Goal: Task Accomplishment & Management: Use online tool/utility

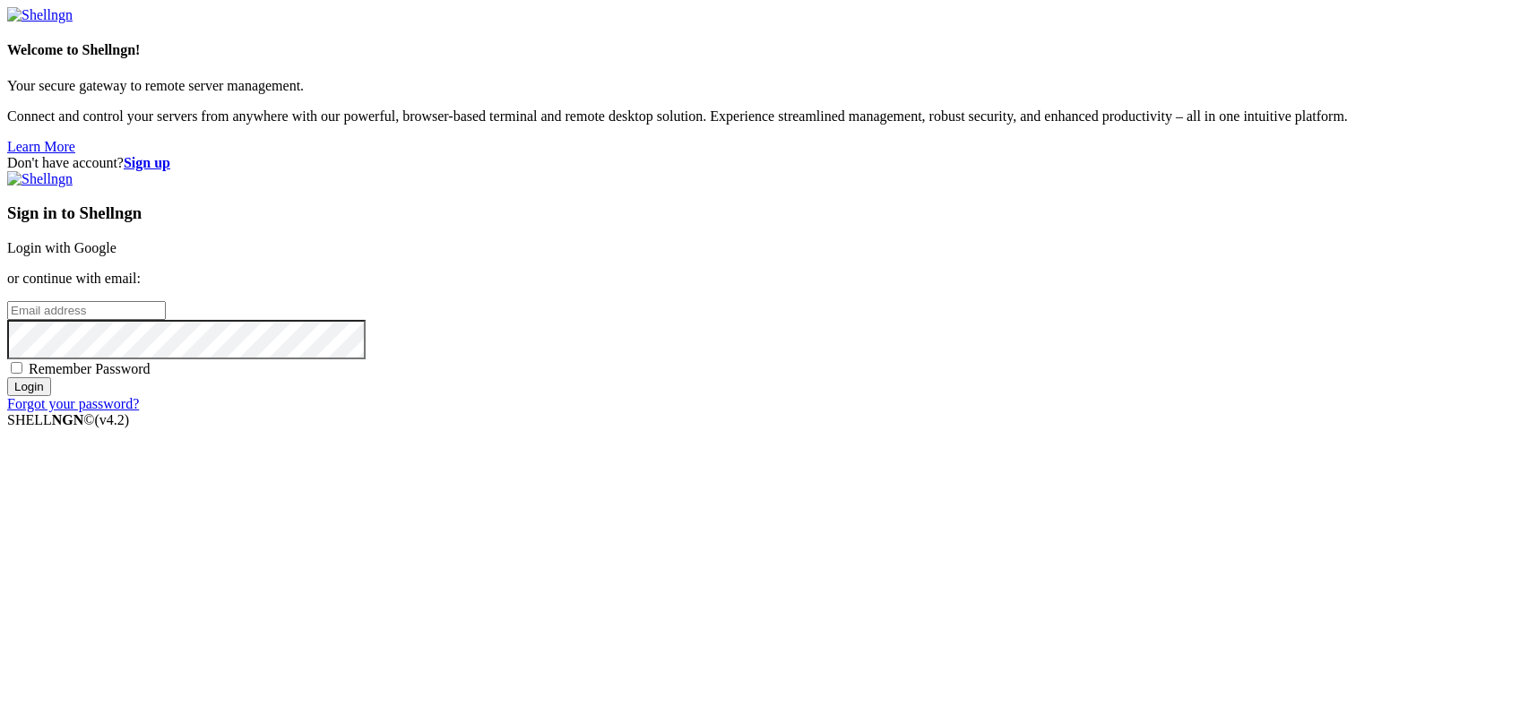
type input "kcs.fa"
click at [117, 255] on link "Login with Google" at bounding box center [61, 247] width 109 height 15
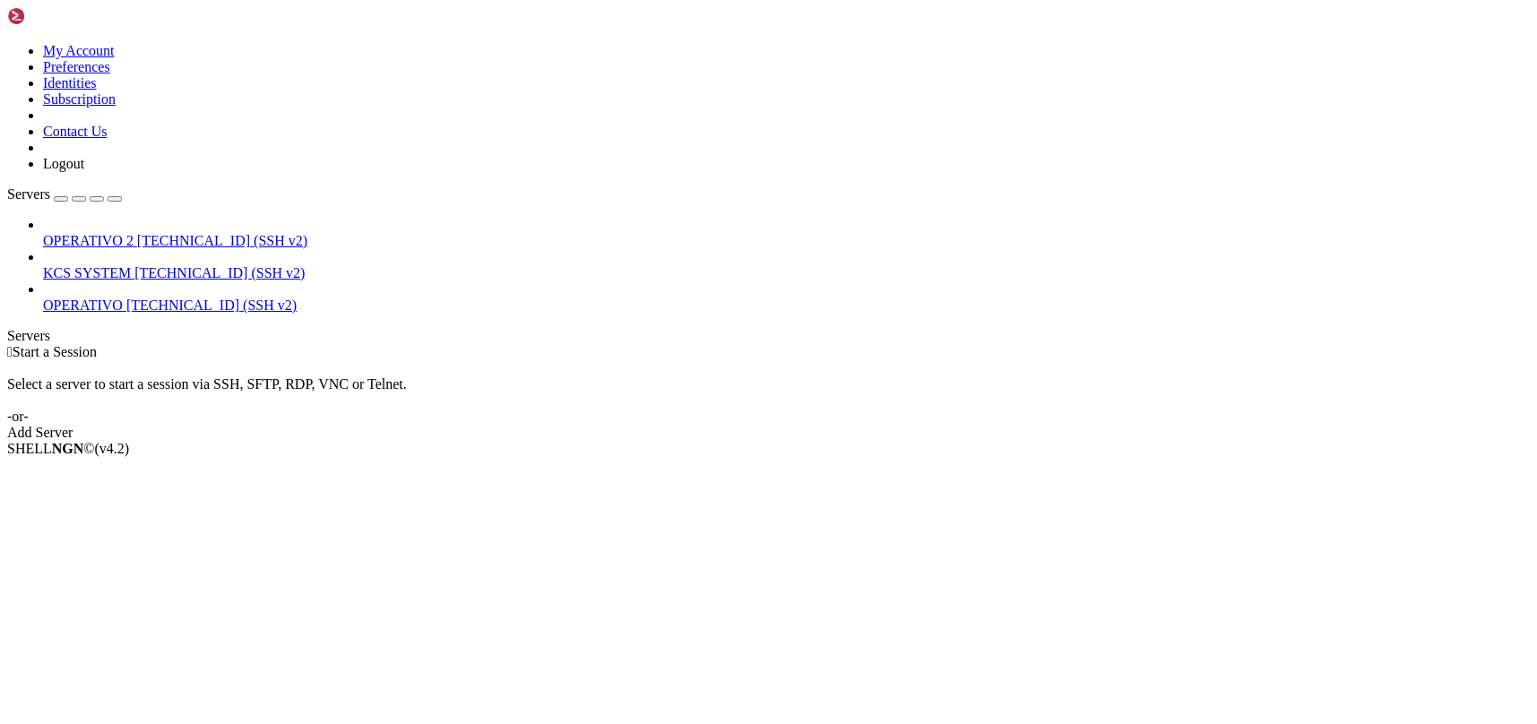
click at [131, 265] on span "KCS SYSTEM" at bounding box center [87, 272] width 88 height 15
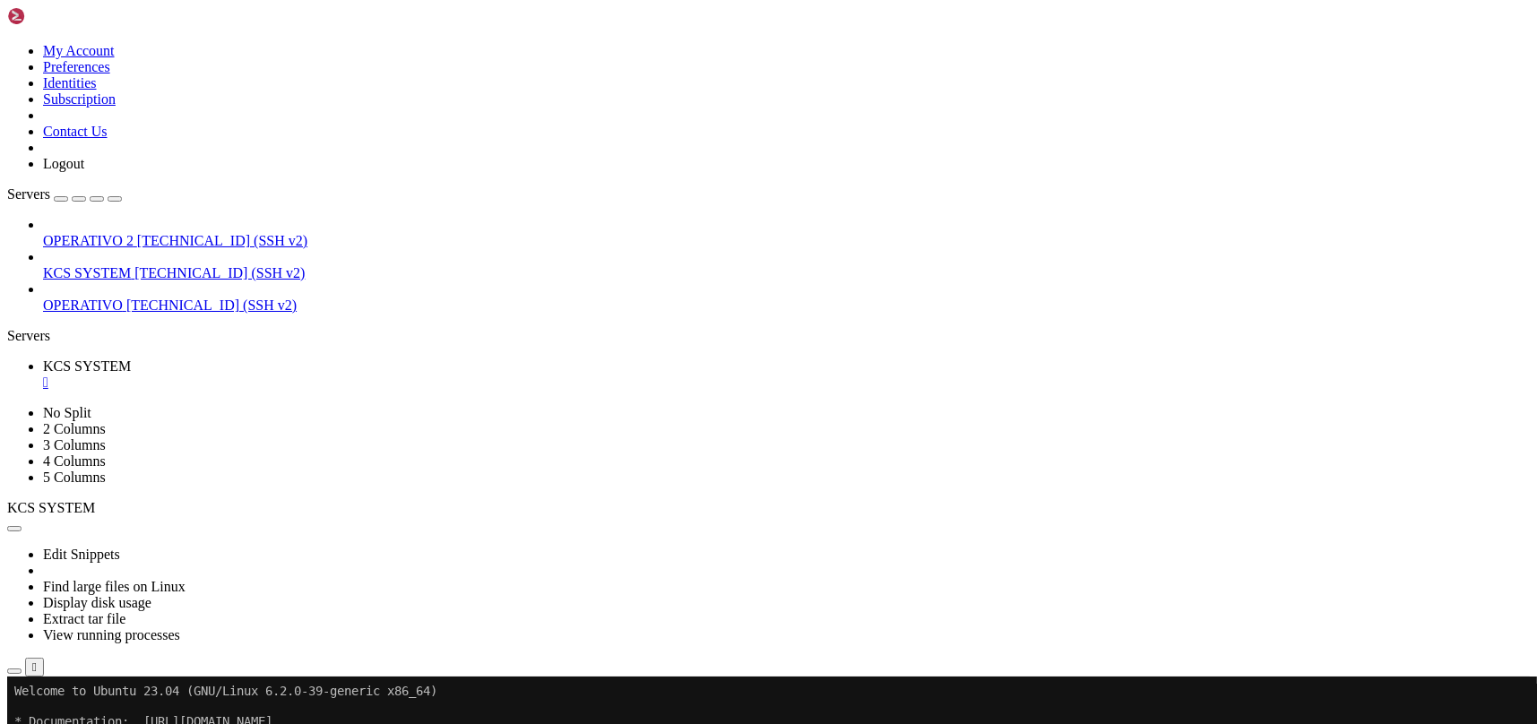
click at [131, 265] on span "KCS SYSTEM" at bounding box center [87, 272] width 88 height 15
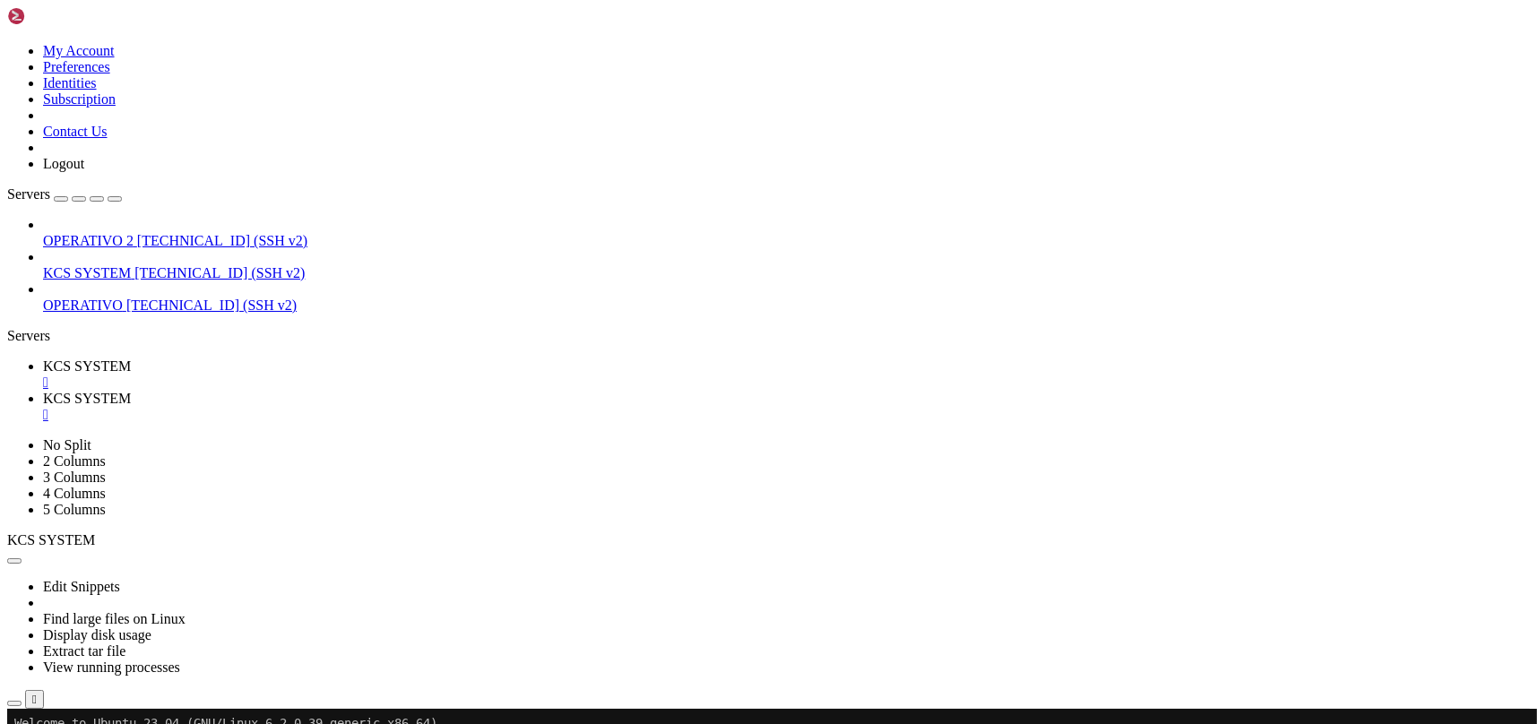
click at [477, 407] on div "" at bounding box center [786, 415] width 1487 height 16
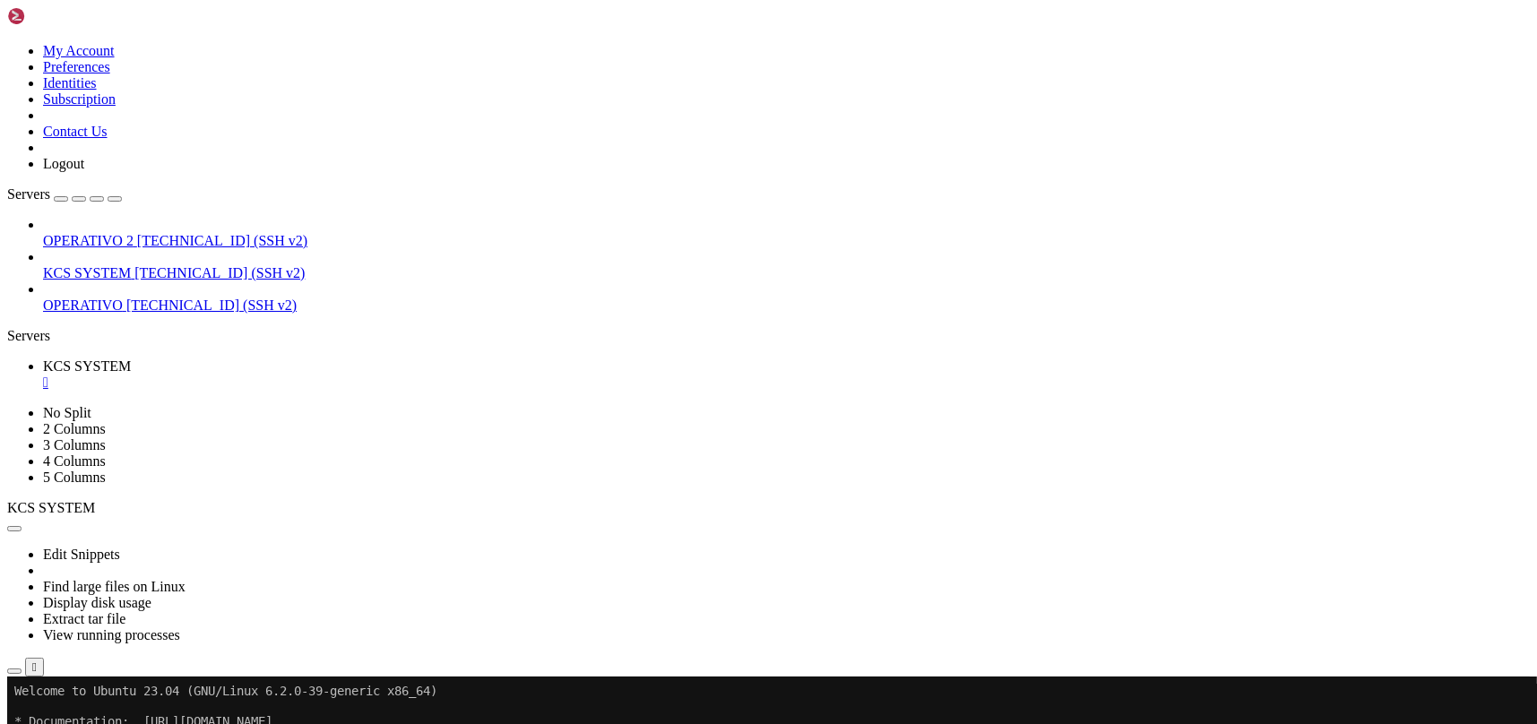
click at [14, 671] on icon "button" at bounding box center [14, 671] width 0 height 0
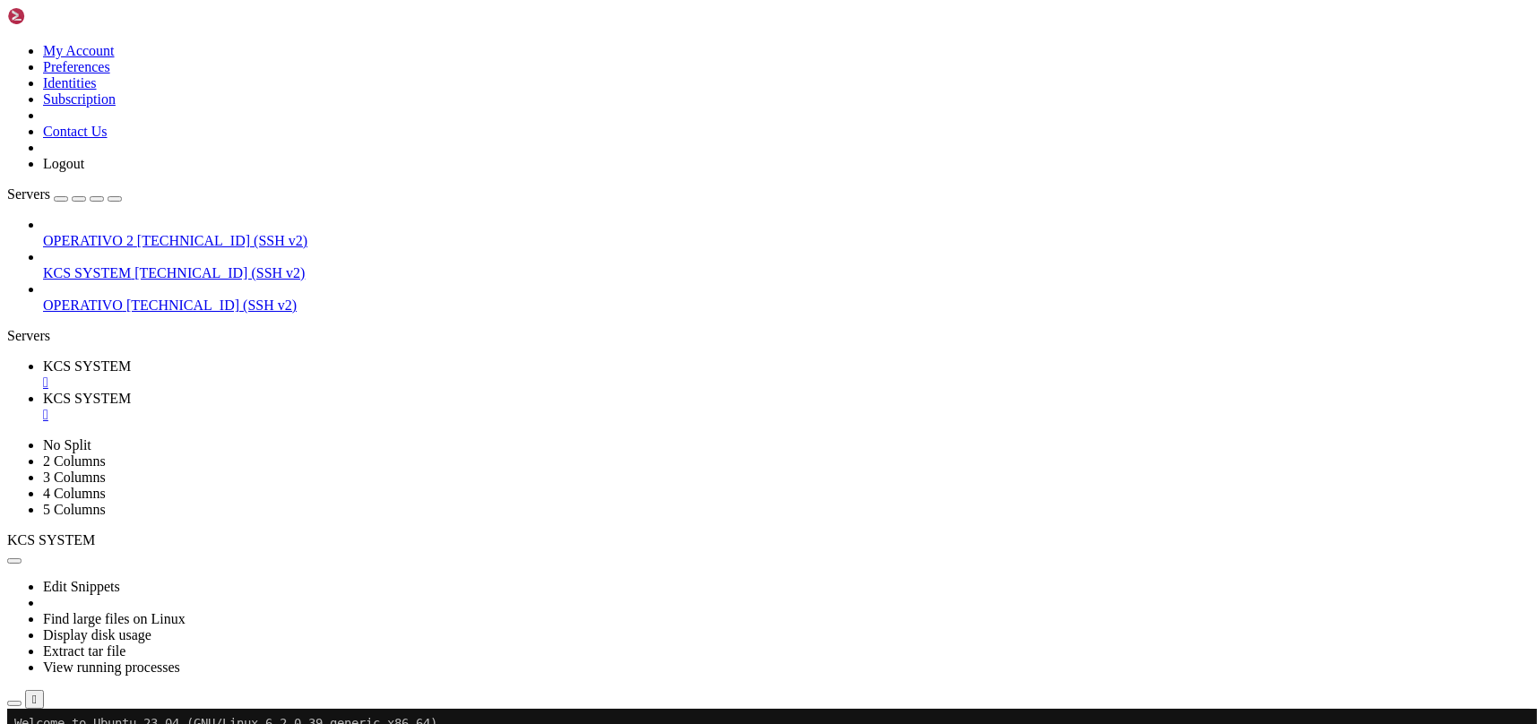
scroll to position [238, 0]
type input "/home/ubuntu/31-app-odoo2"
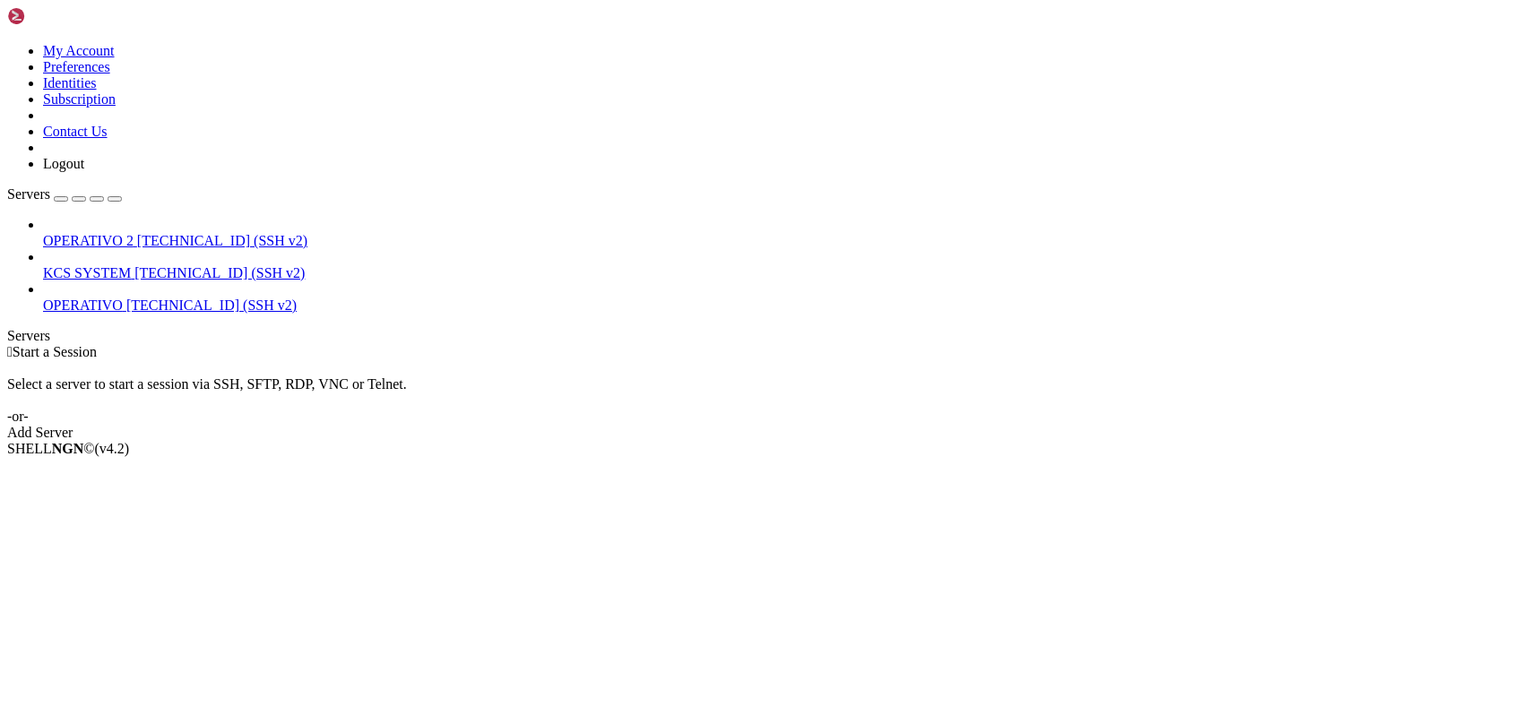
click at [131, 265] on span "KCS SYSTEM" at bounding box center [87, 272] width 88 height 15
drag, startPoint x: 157, startPoint y: 145, endPoint x: 194, endPoint y: 122, distance: 43.5
click at [131, 265] on span "KCS SYSTEM" at bounding box center [87, 272] width 88 height 15
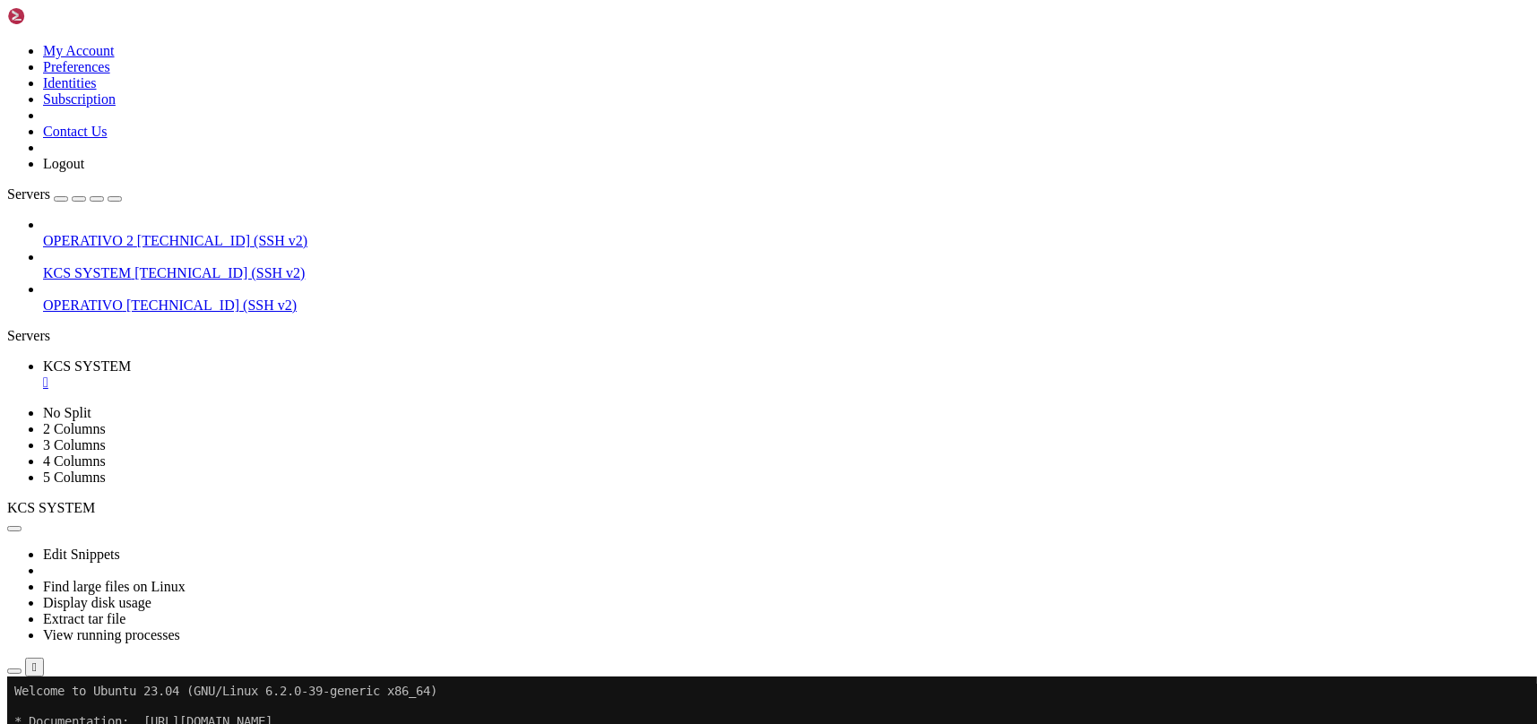
click at [22, 669] on button "button" at bounding box center [14, 671] width 14 height 5
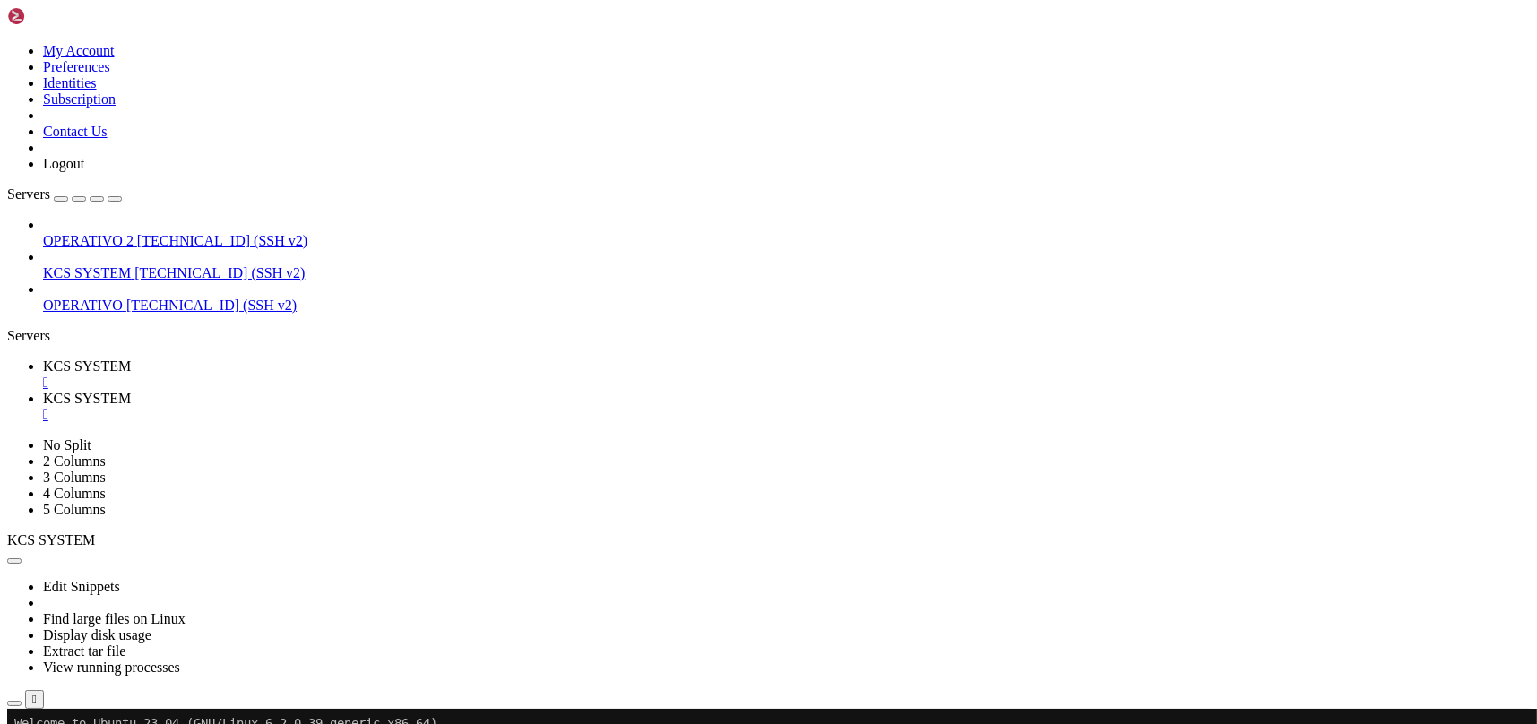
scroll to position [359, 0]
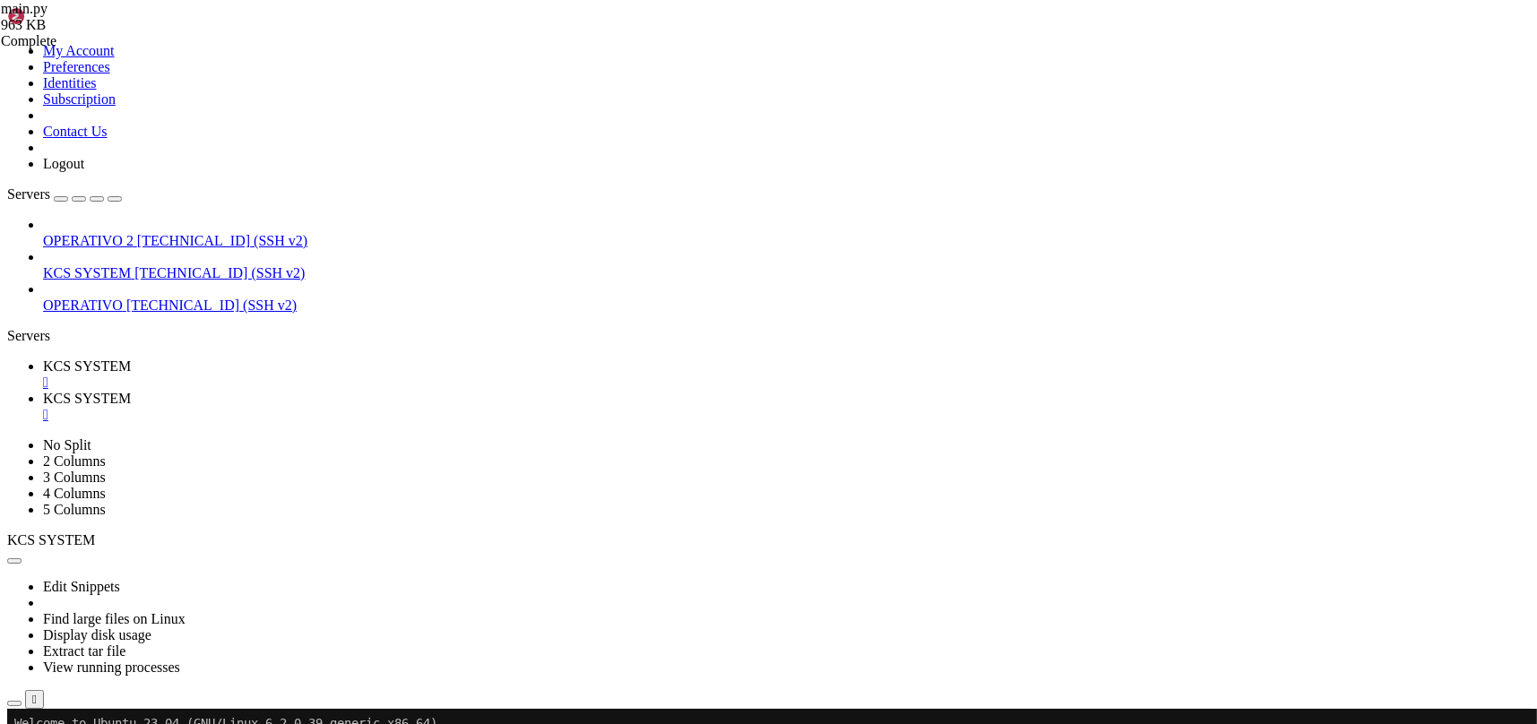
scroll to position [238, 0]
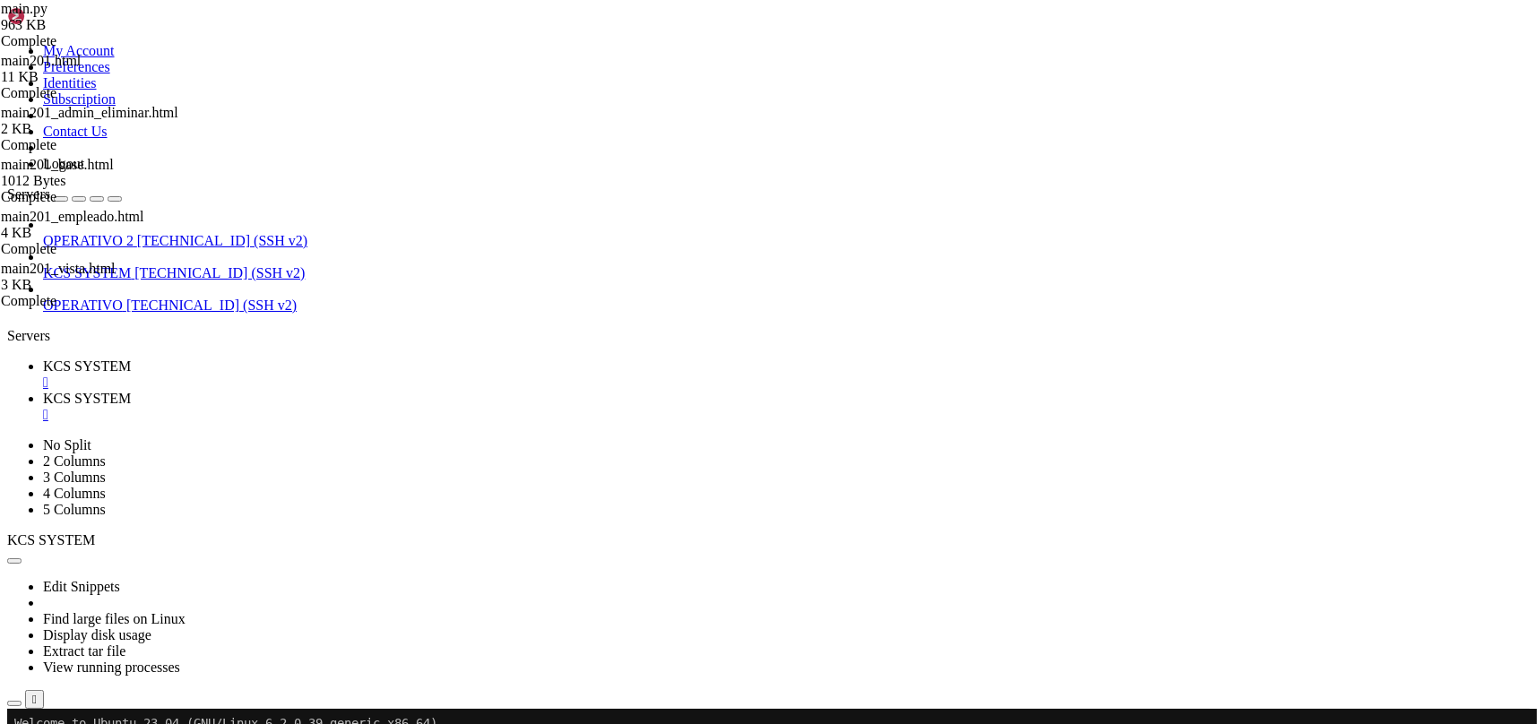
click at [299, 359] on link "KCS SYSTEM " at bounding box center [786, 375] width 1487 height 32
click at [400, 391] on link "KCS SYSTEM " at bounding box center [786, 407] width 1487 height 32
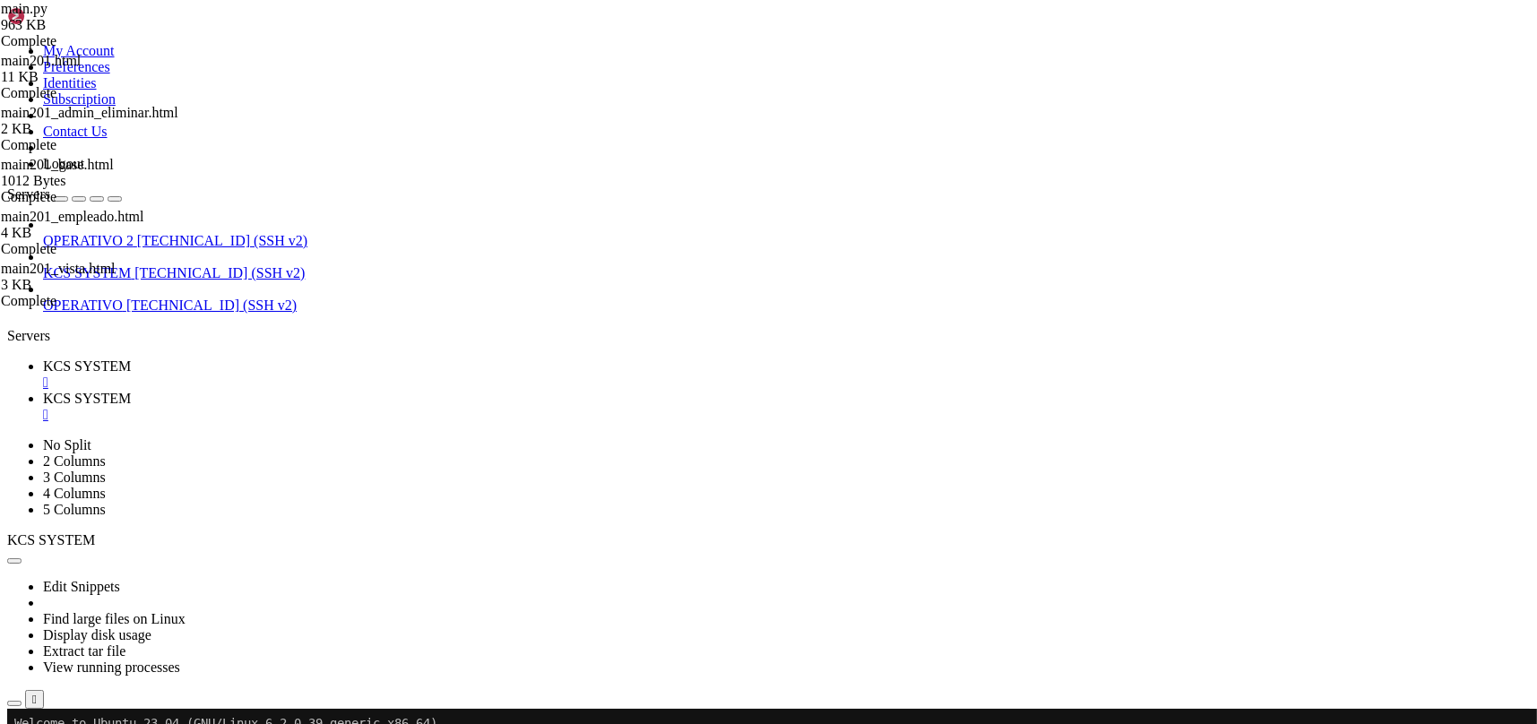
drag, startPoint x: 297, startPoint y: 27, endPoint x: 119, endPoint y: 49, distance: 178.9
click at [131, 359] on span "KCS SYSTEM" at bounding box center [87, 366] width 88 height 15
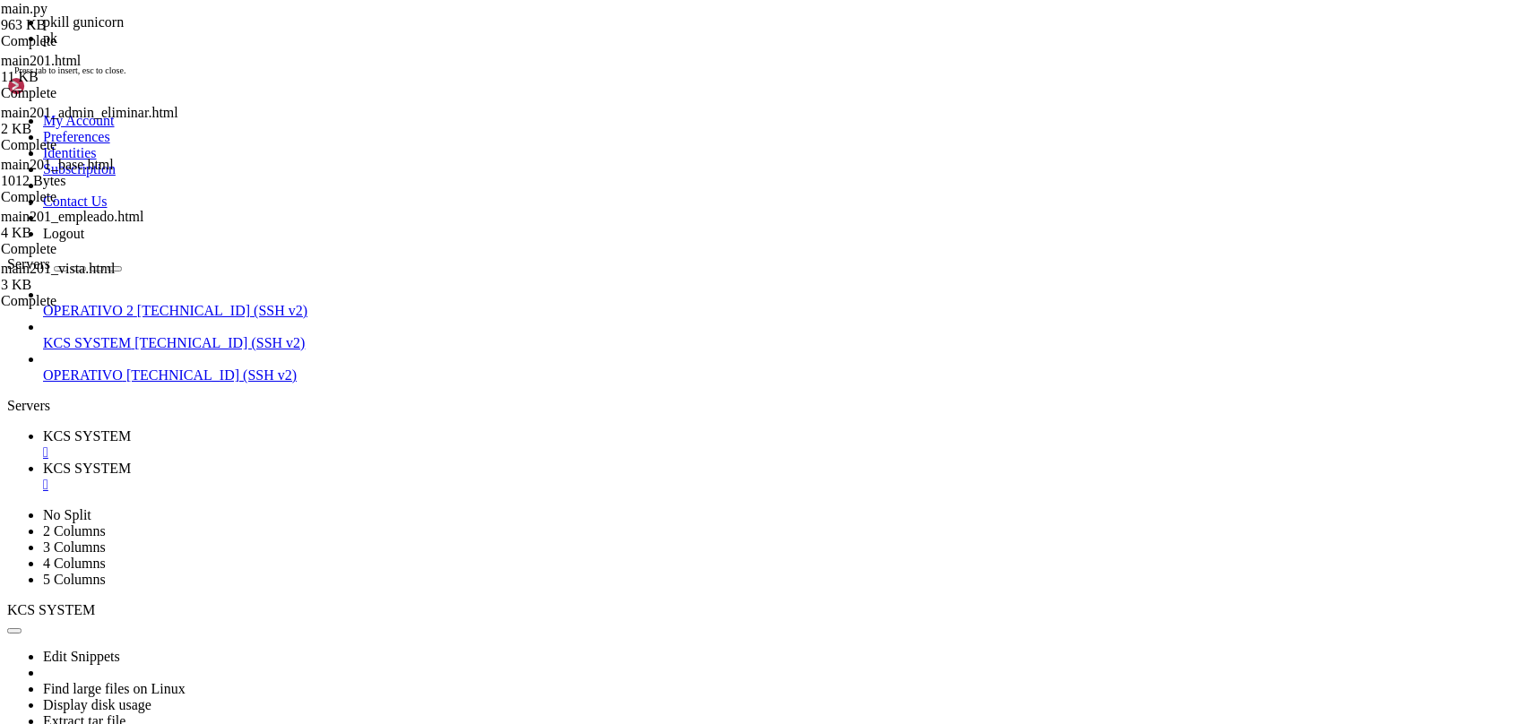
scroll to position [45, 0]
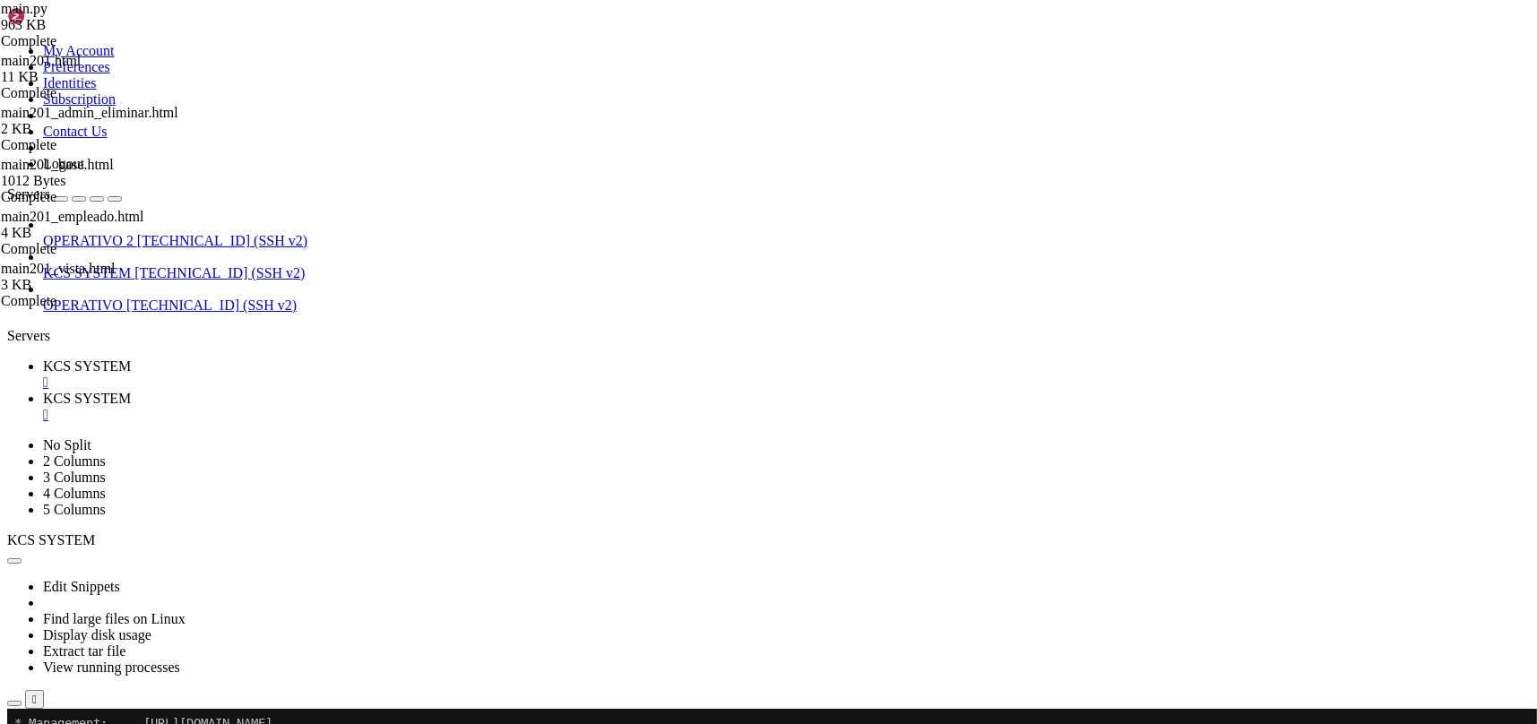
click at [131, 391] on span "KCS SYSTEM" at bounding box center [87, 398] width 88 height 15
type input "/home/ubuntu/31-app-odoo2/static"
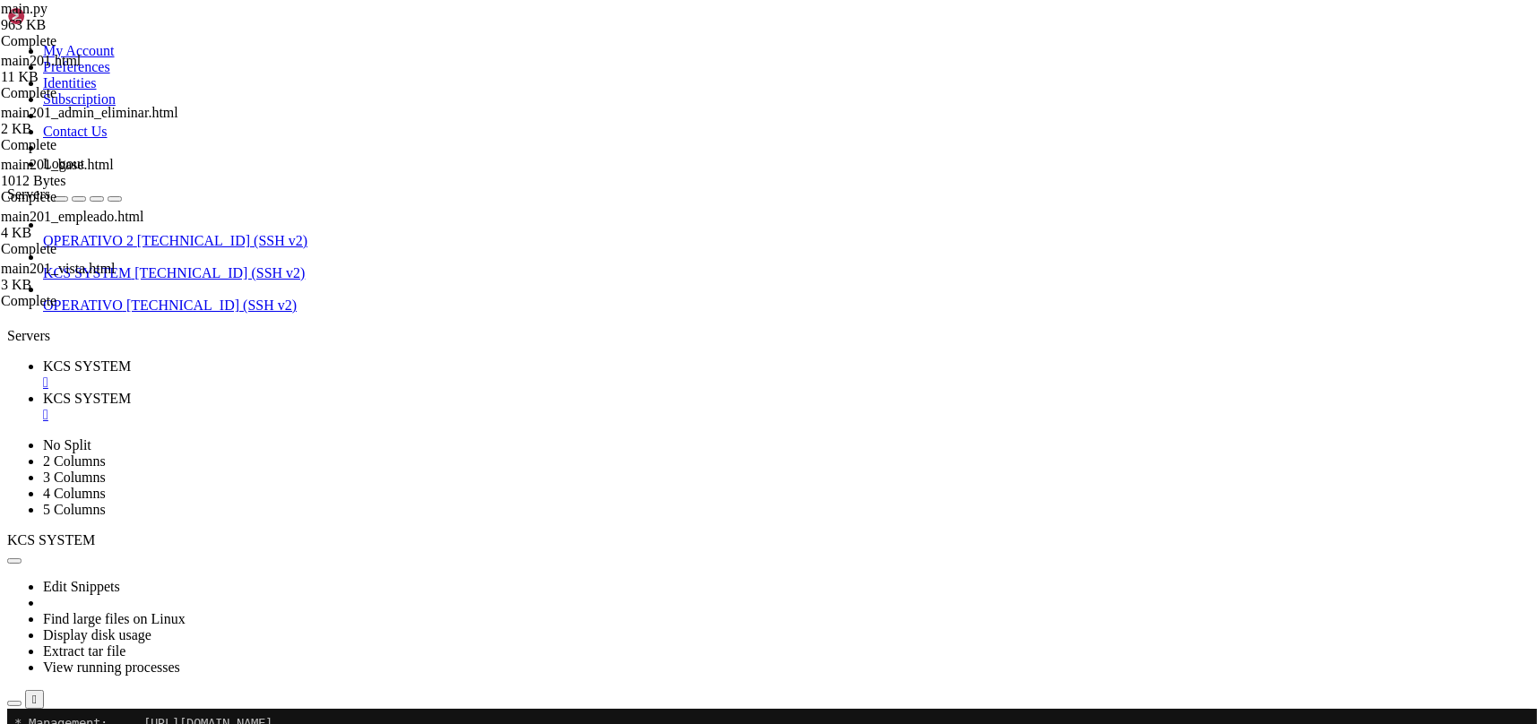
scroll to position [0, 0]
click at [131, 359] on span "KCS SYSTEM" at bounding box center [87, 366] width 88 height 15
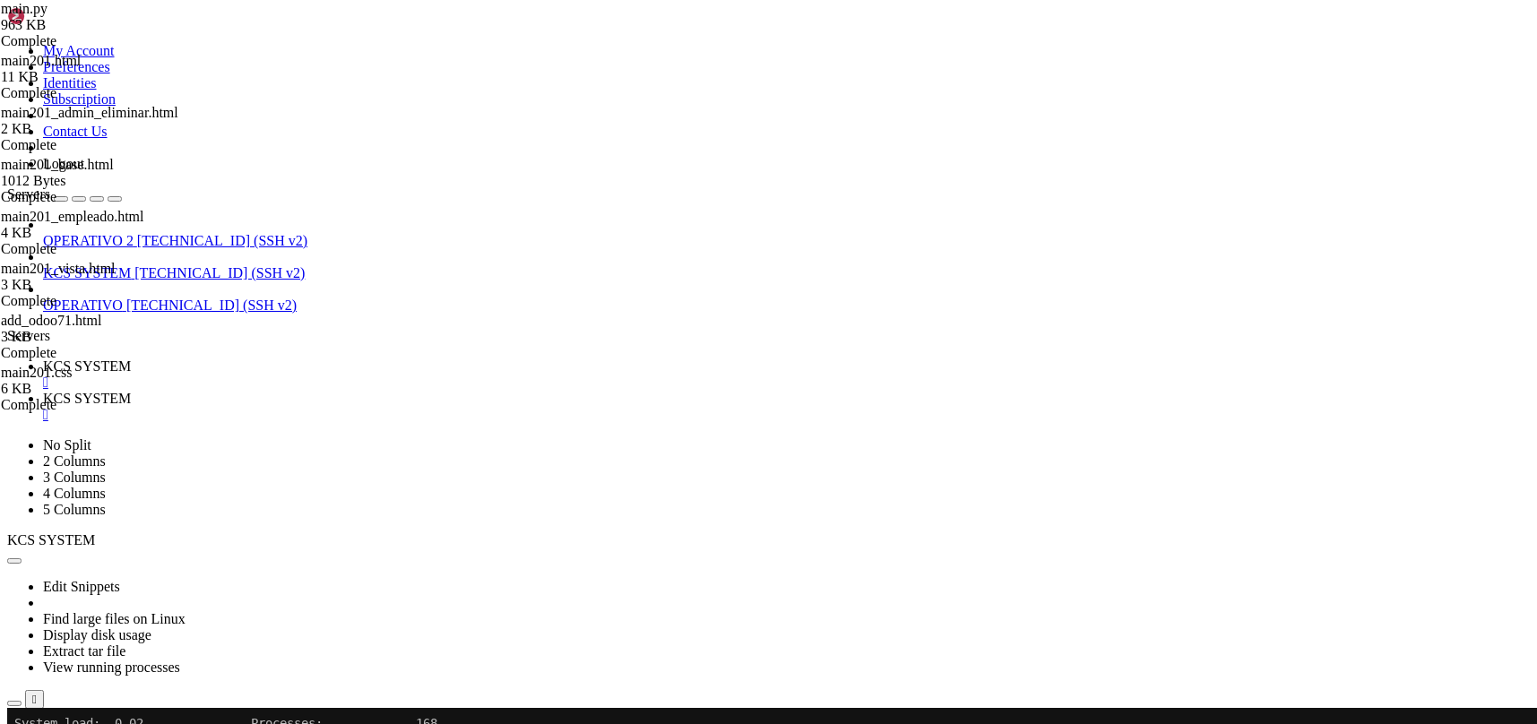
click at [384, 391] on link "KCS SYSTEM " at bounding box center [786, 407] width 1487 height 32
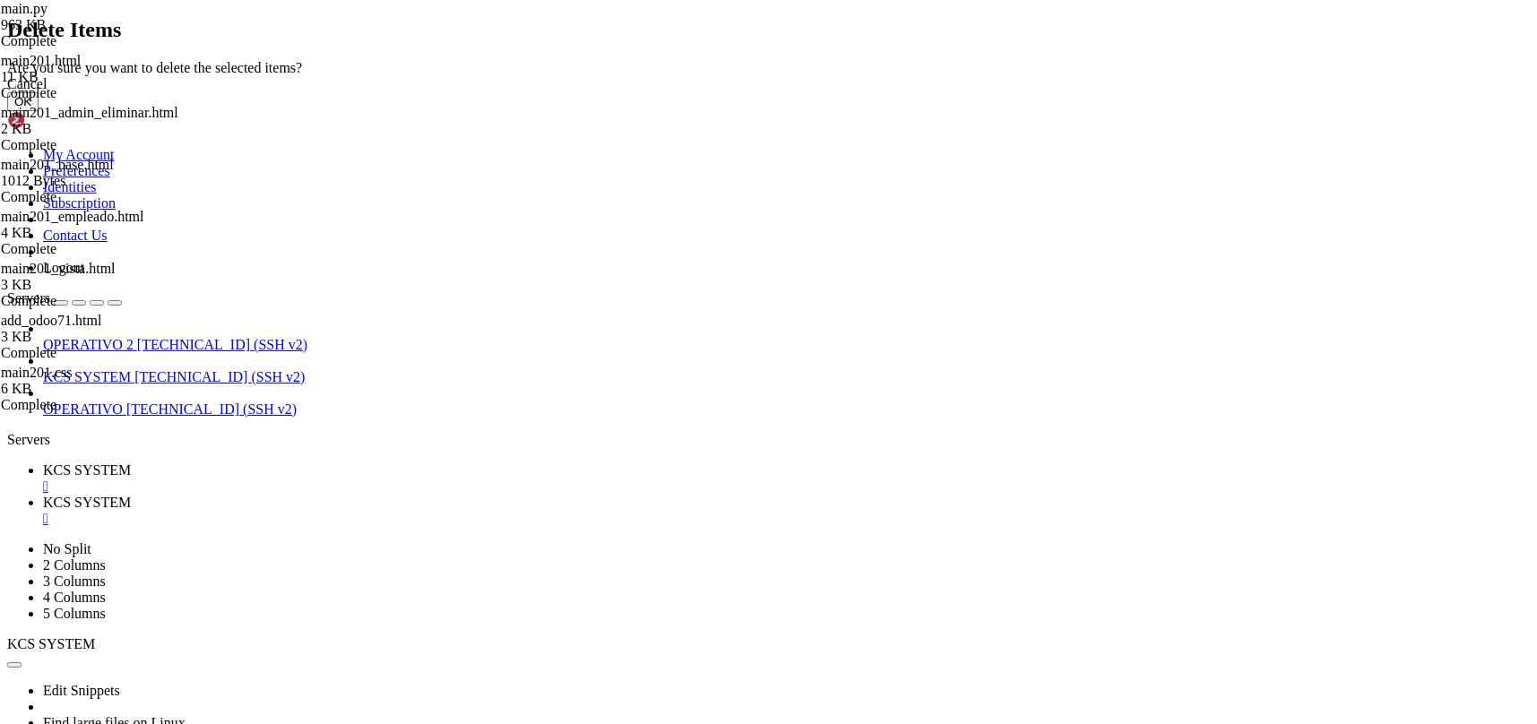
click at [39, 111] on button "OK" at bounding box center [22, 101] width 31 height 19
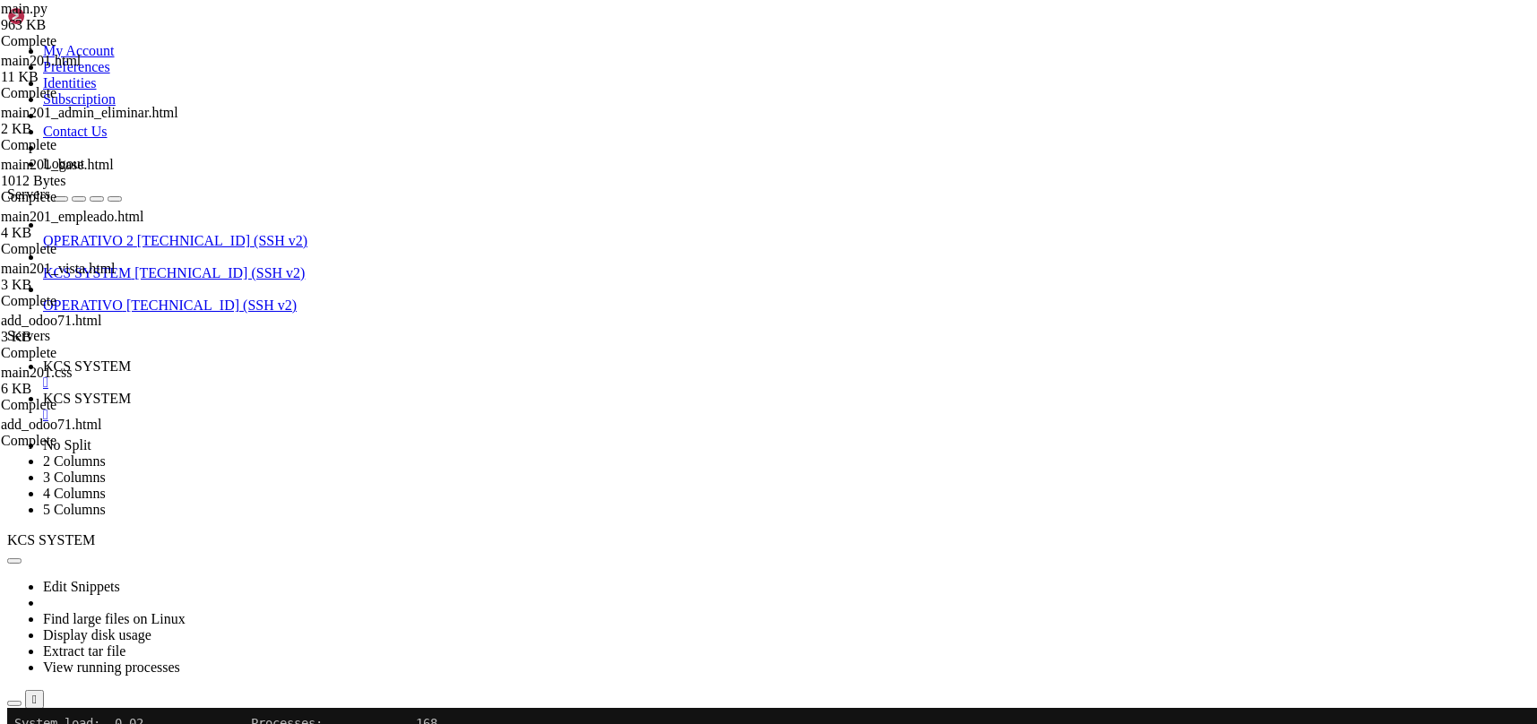
scroll to position [0, 0]
